Goal: Navigation & Orientation: Find specific page/section

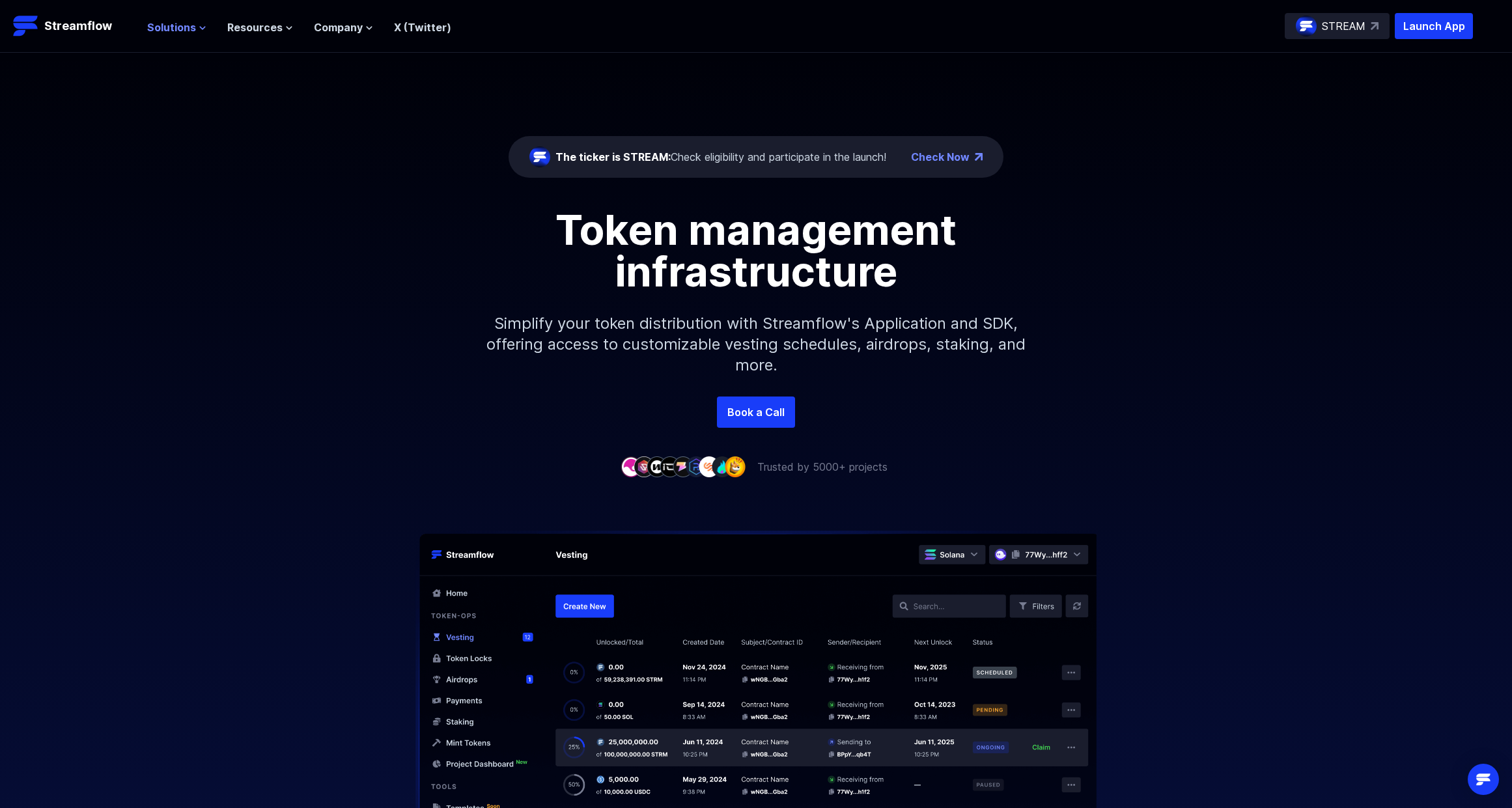
click at [199, 31] on icon at bounding box center [203, 27] width 8 height 8
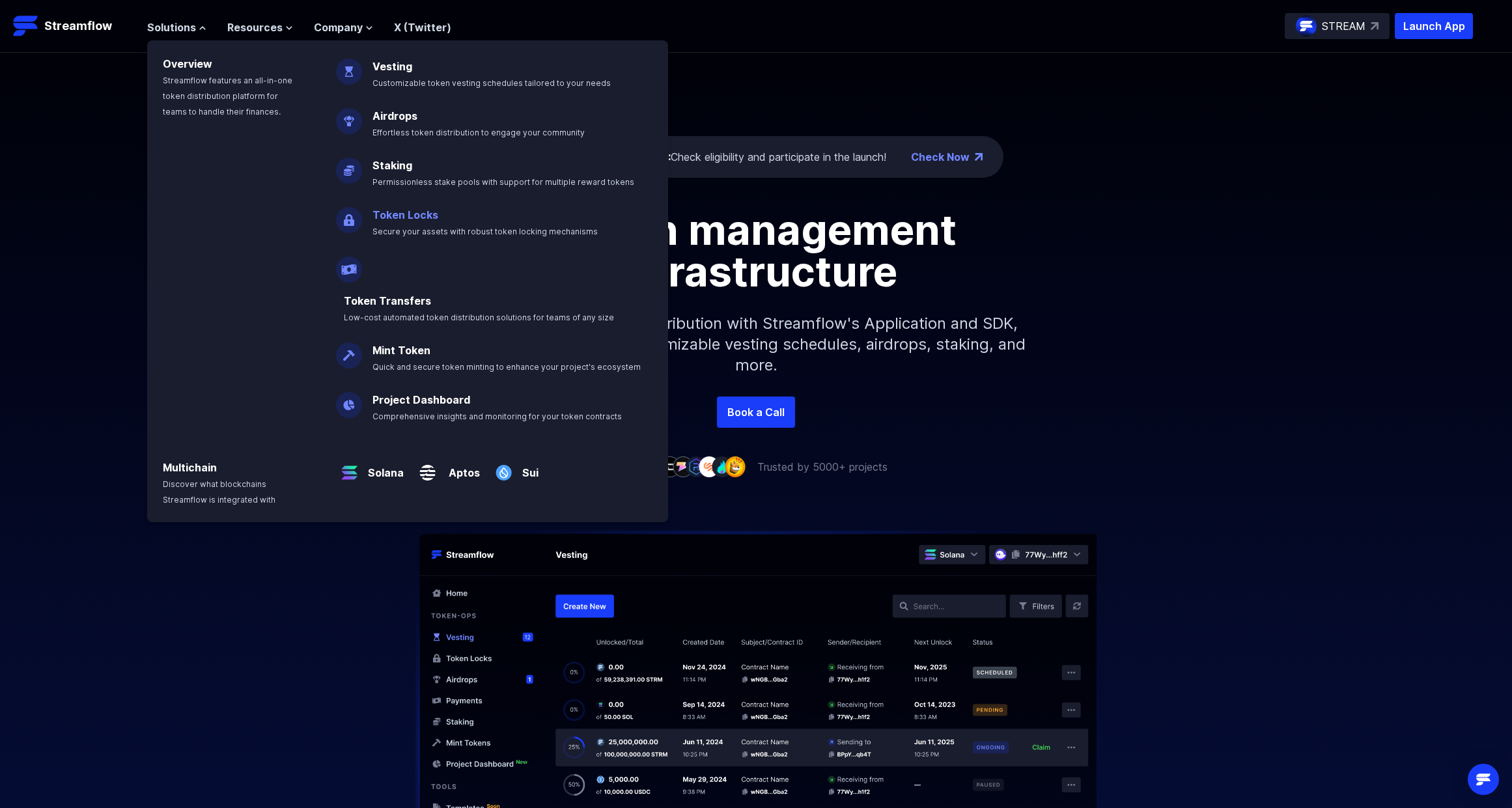
click at [401, 218] on link "Token Locks" at bounding box center [405, 215] width 66 height 13
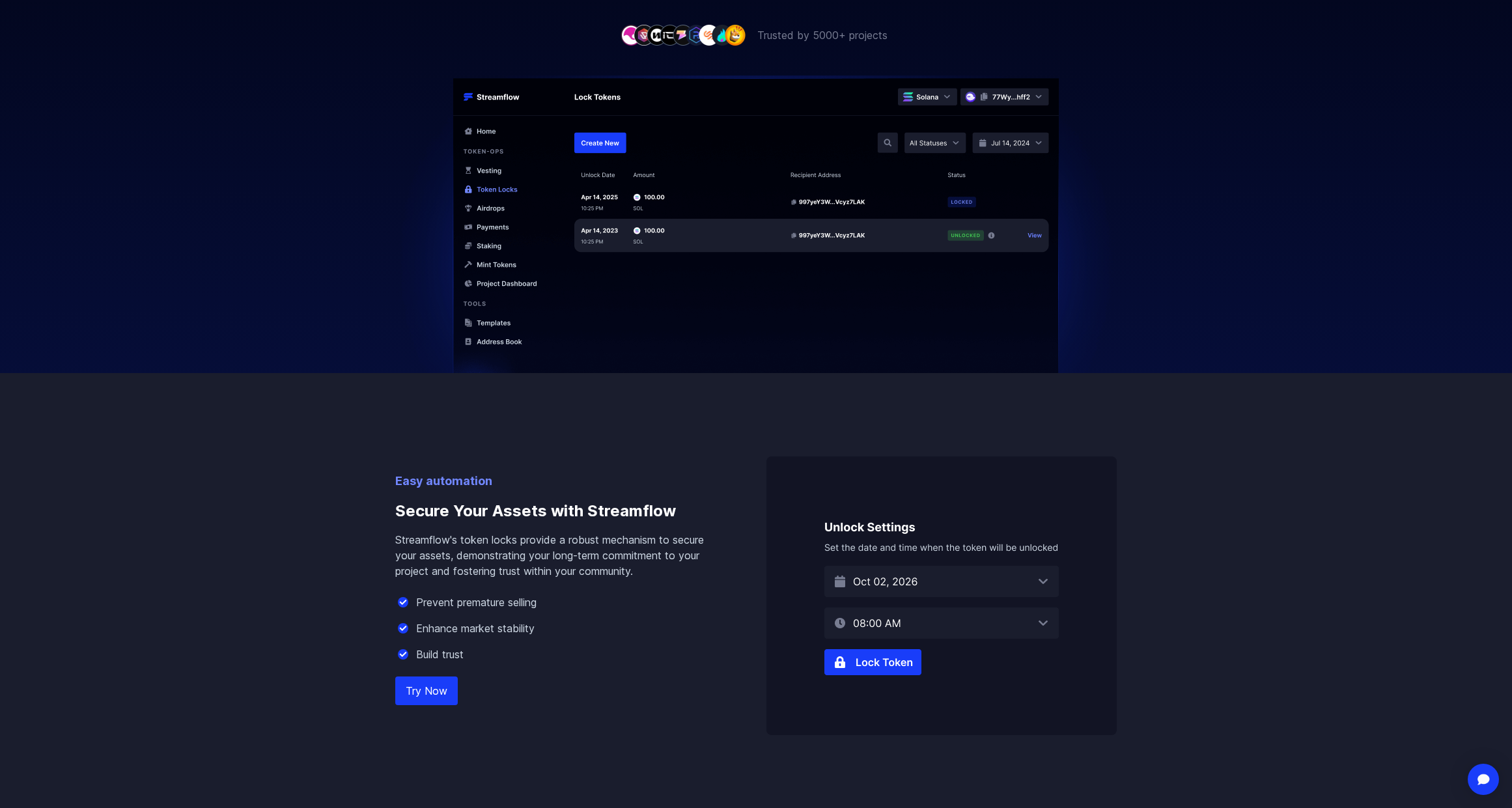
scroll to position [403, 0]
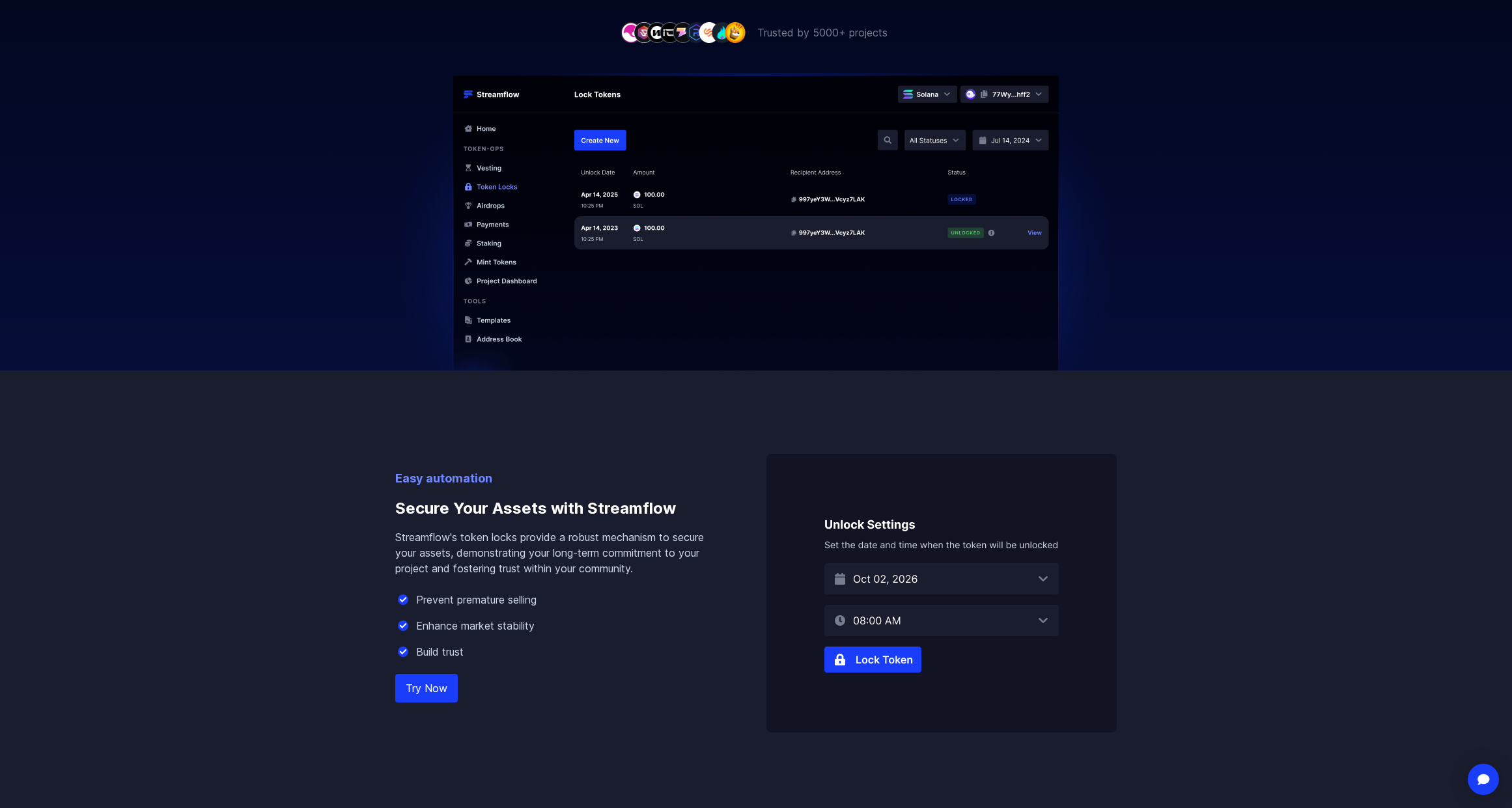
click at [897, 578] on img at bounding box center [941, 592] width 350 height 279
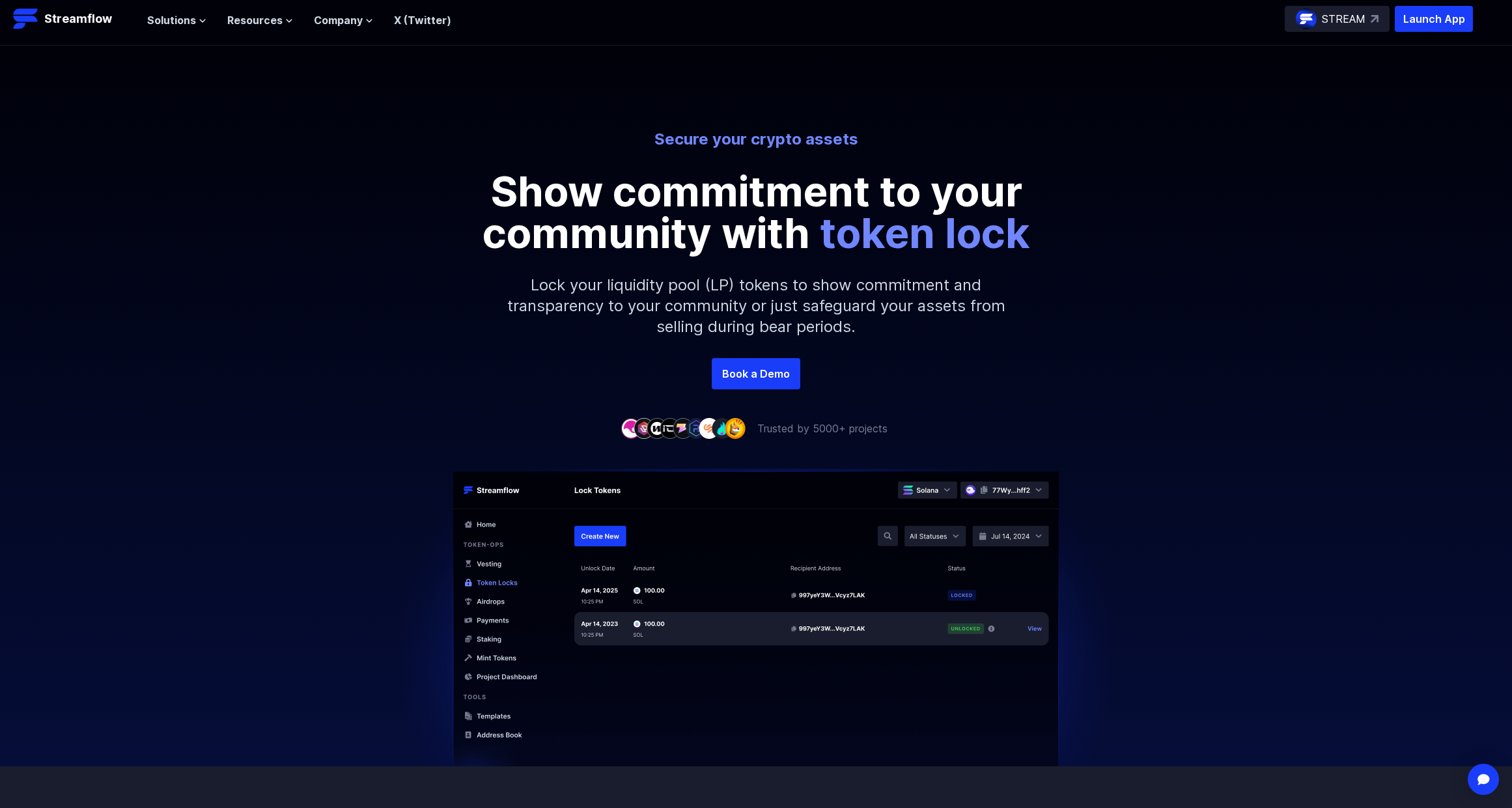
scroll to position [0, 0]
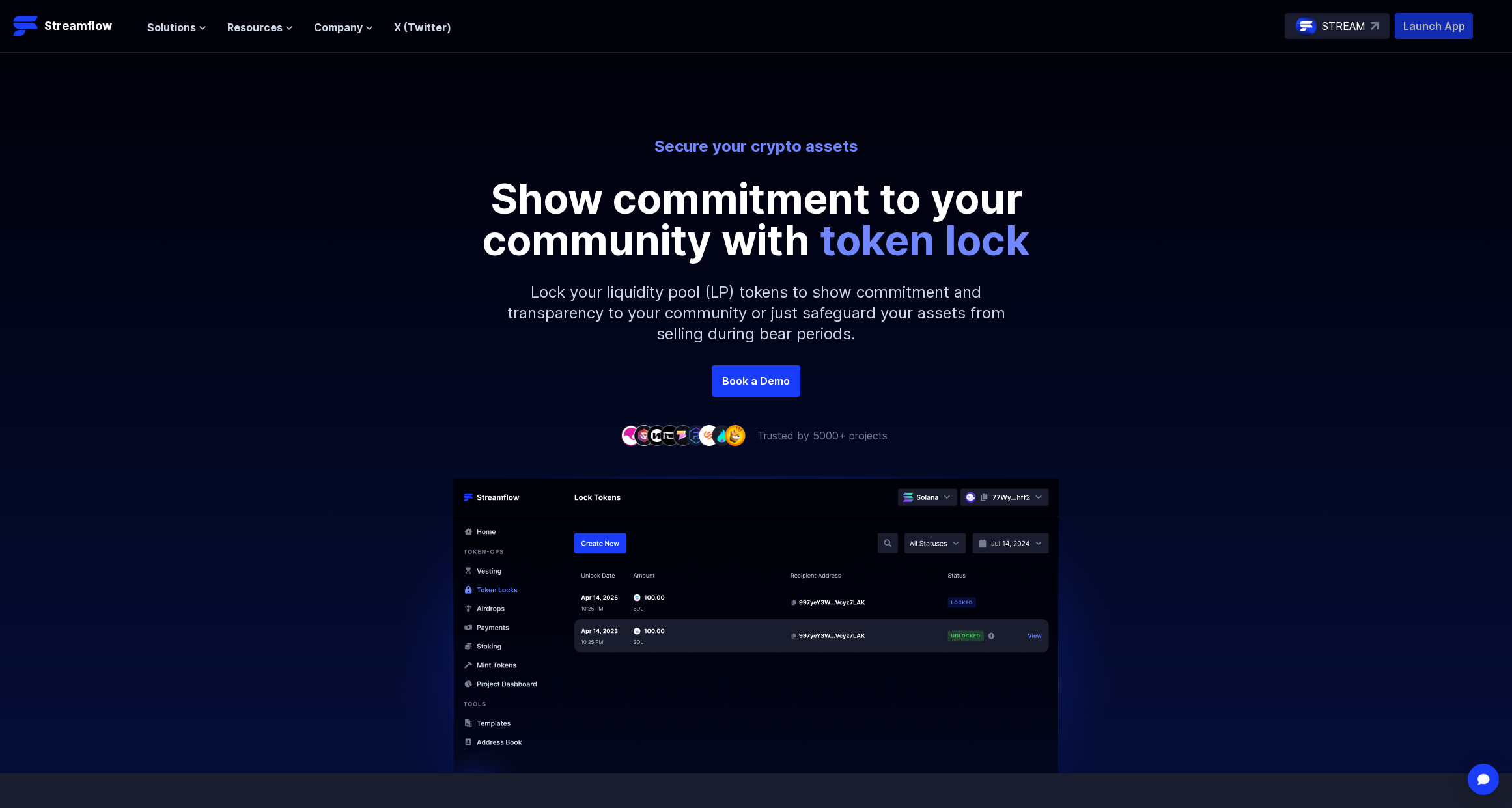
click at [1442, 18] on p "Launch App" at bounding box center [1434, 26] width 78 height 26
